Goal: Task Accomplishment & Management: Manage account settings

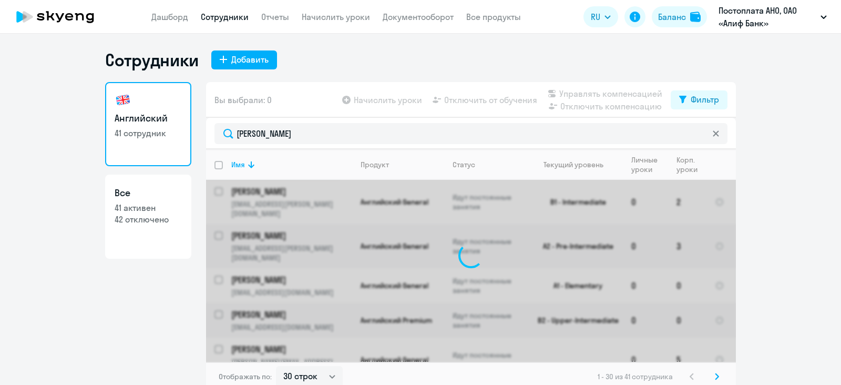
select select "30"
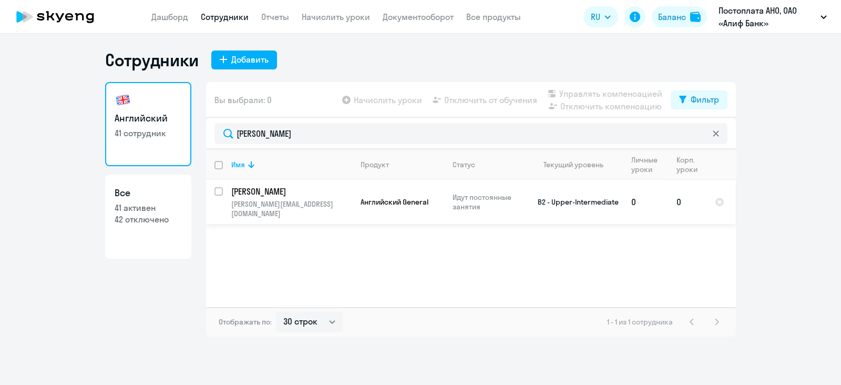
type input "[PERSON_NAME]"
click at [258, 195] on p "[PERSON_NAME]" at bounding box center [290, 192] width 119 height 12
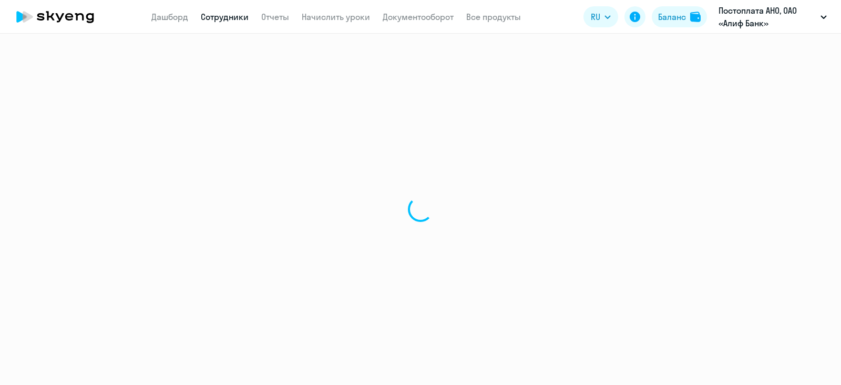
click at [263, 198] on div at bounding box center [420, 209] width 841 height 351
select select "english"
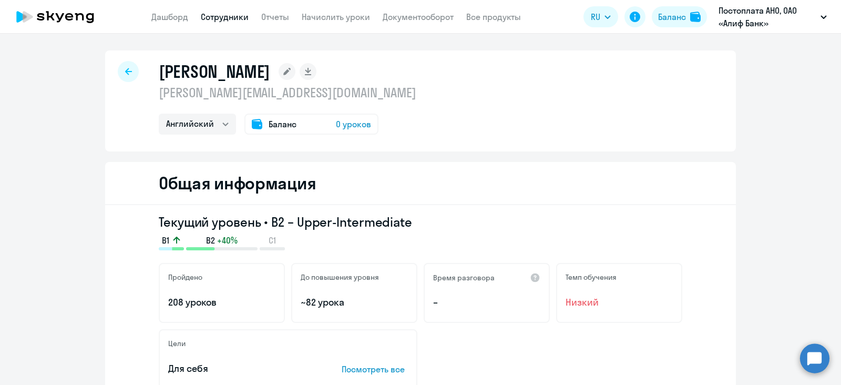
click at [282, 124] on span "Баланс" at bounding box center [283, 124] width 28 height 13
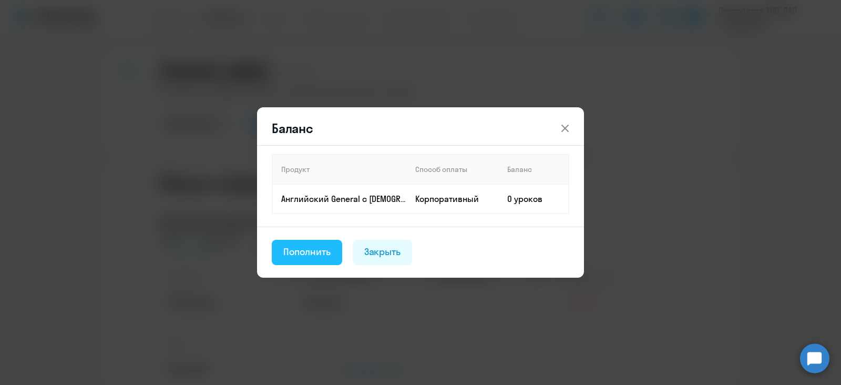
click at [312, 260] on button "Пополнить" at bounding box center [307, 252] width 70 height 25
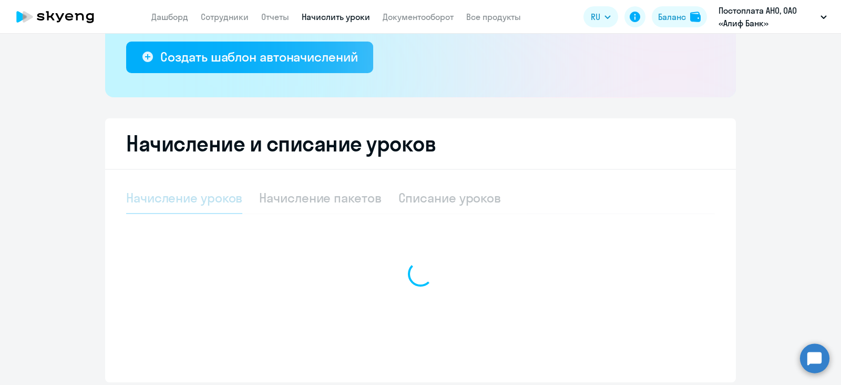
select select "10"
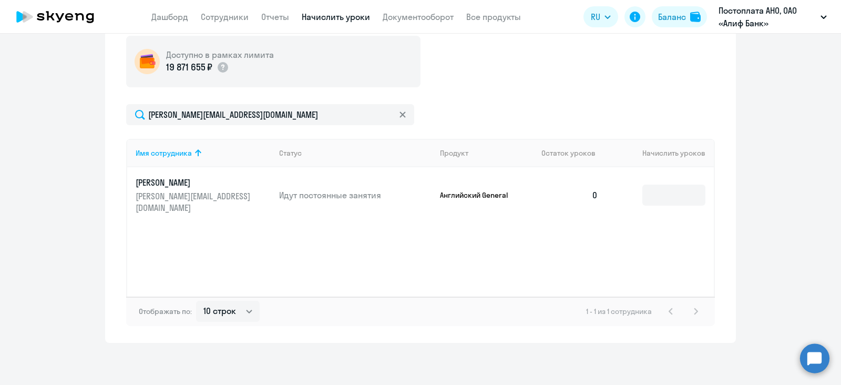
scroll to position [388, 0]
click at [667, 198] on input at bounding box center [674, 195] width 63 height 21
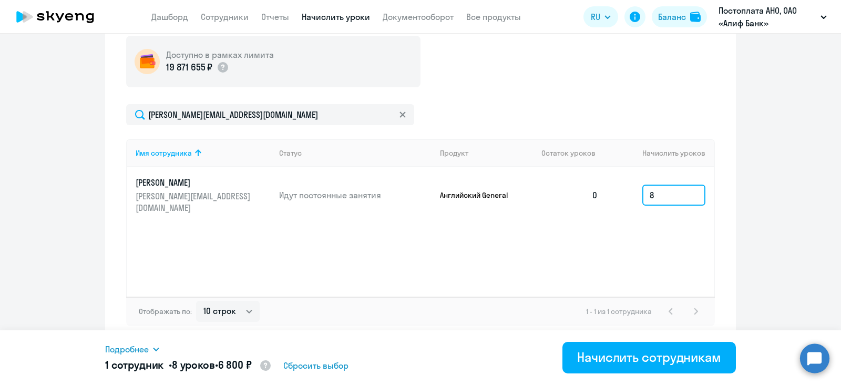
type input "8"
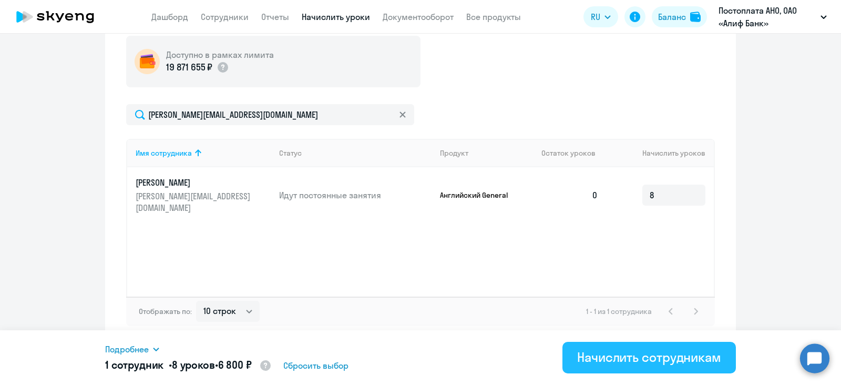
click at [621, 364] on div "Начислить сотрудникам" at bounding box center [649, 357] width 144 height 17
